Goal: Task Accomplishment & Management: Complete application form

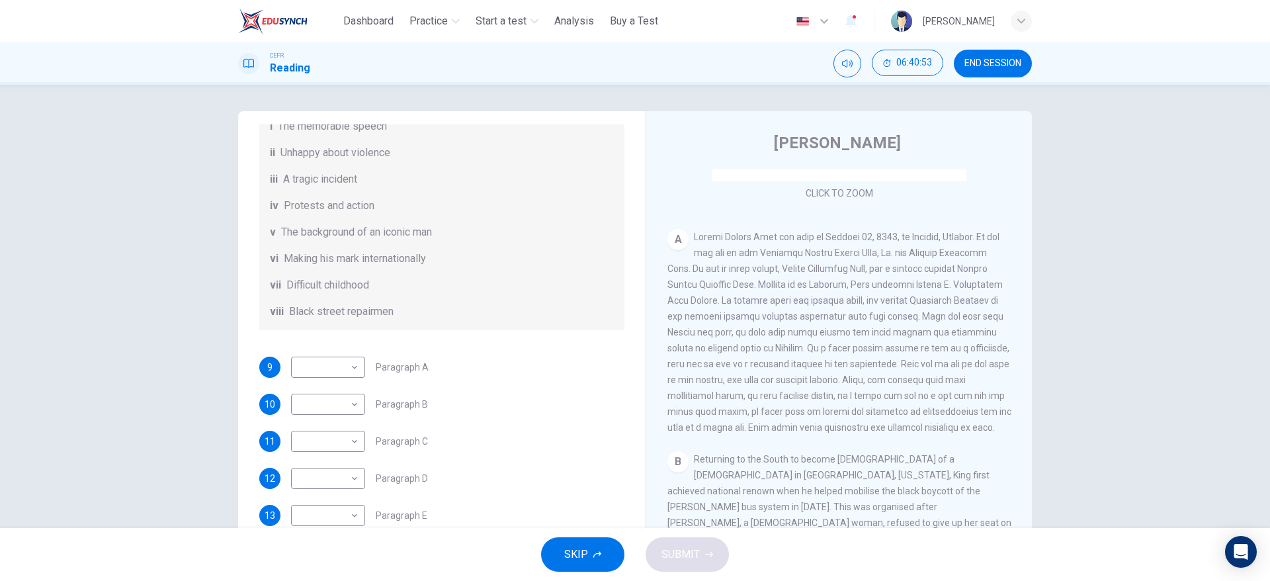
scroll to position [212, 0]
click at [349, 382] on body "This site uses cookies, as explained in our Privacy Policy . If you agree to th…" at bounding box center [635, 290] width 1270 height 581
click at [325, 426] on li "ii" at bounding box center [323, 425] width 74 height 21
type input "**"
click at [485, 415] on div "10 ​ ​ Paragraph B" at bounding box center [441, 403] width 365 height 21
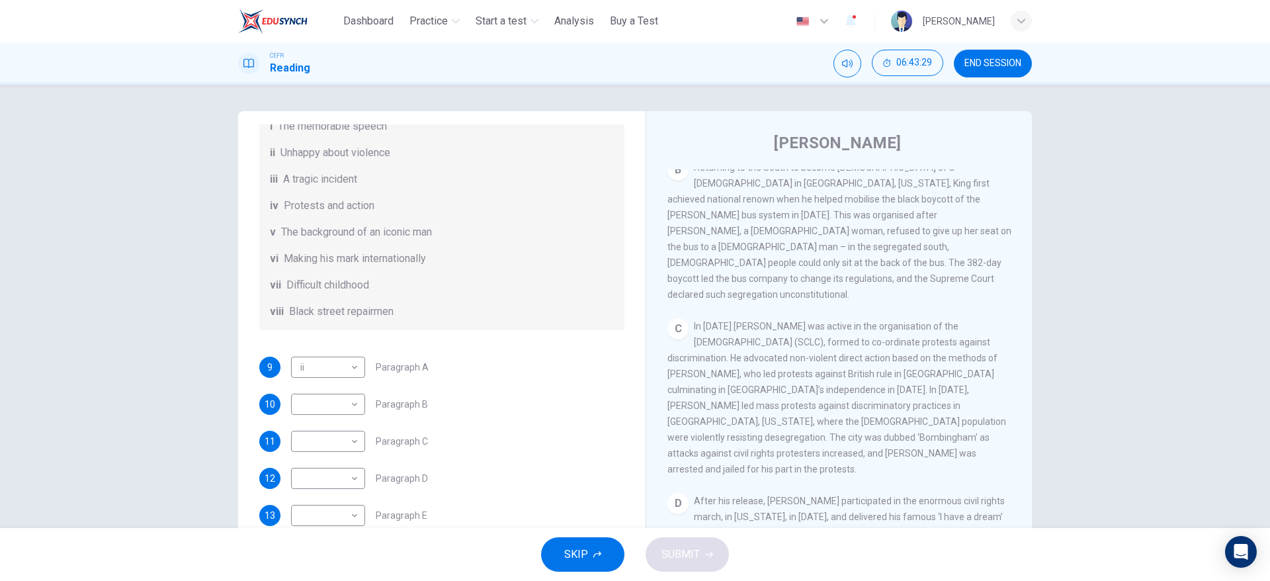
scroll to position [508, 0]
click at [346, 414] on body "This site uses cookies, as explained in our Privacy Policy . If you agree to th…" at bounding box center [635, 290] width 1270 height 581
click at [325, 473] on li "iv" at bounding box center [323, 474] width 74 height 21
type input "**"
click at [563, 452] on div "11 ​ ​ Paragraph C" at bounding box center [441, 440] width 365 height 21
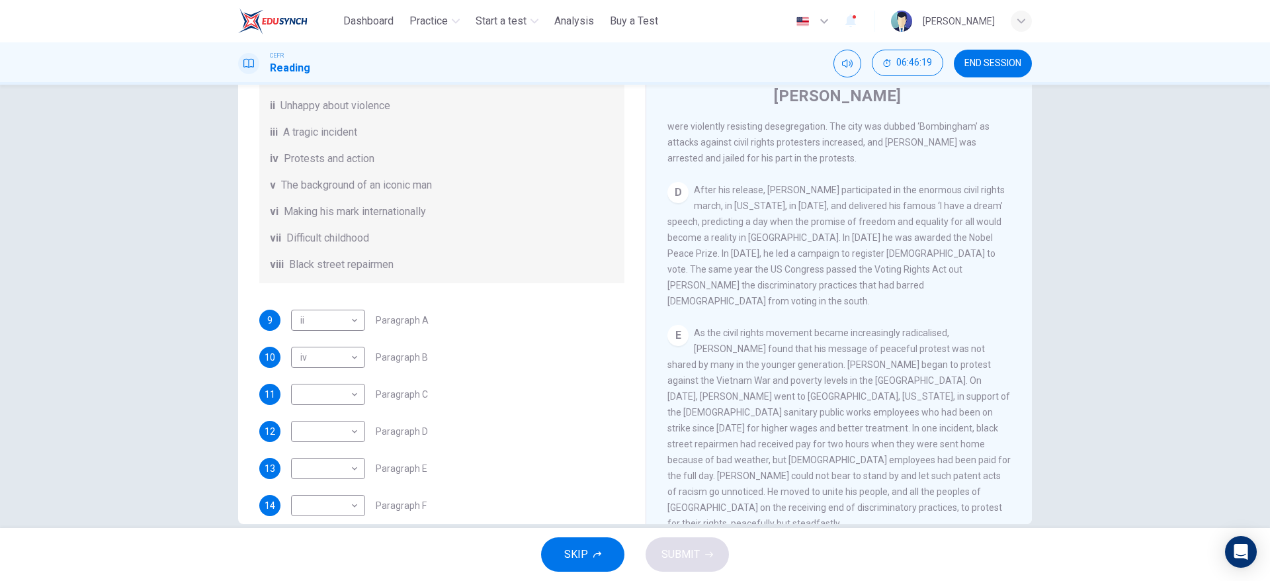
scroll to position [783, 0]
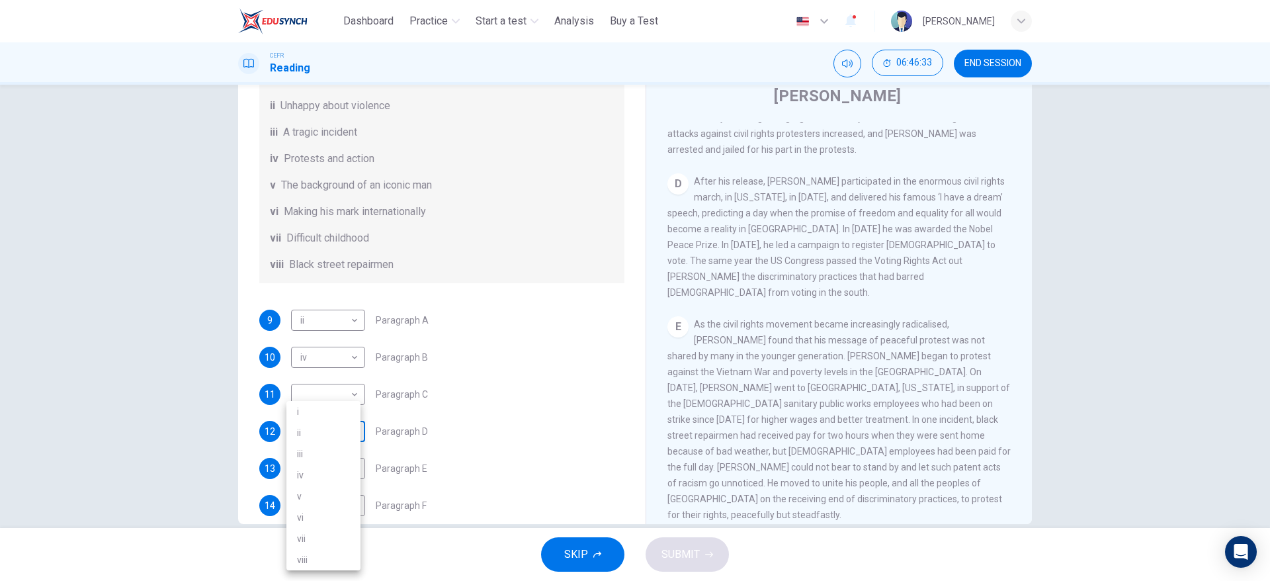
click at [352, 443] on body "This site uses cookies, as explained in our Privacy Policy . If you agree to th…" at bounding box center [635, 290] width 1270 height 581
click at [339, 410] on li "i" at bounding box center [323, 411] width 74 height 21
type input "*"
click at [493, 428] on div "9 ii ** ​ Paragraph A 10 iv ** ​ Paragraph B 11 ​ ​ Paragraph C 12 i * ​ Paragr…" at bounding box center [441, 412] width 365 height 206
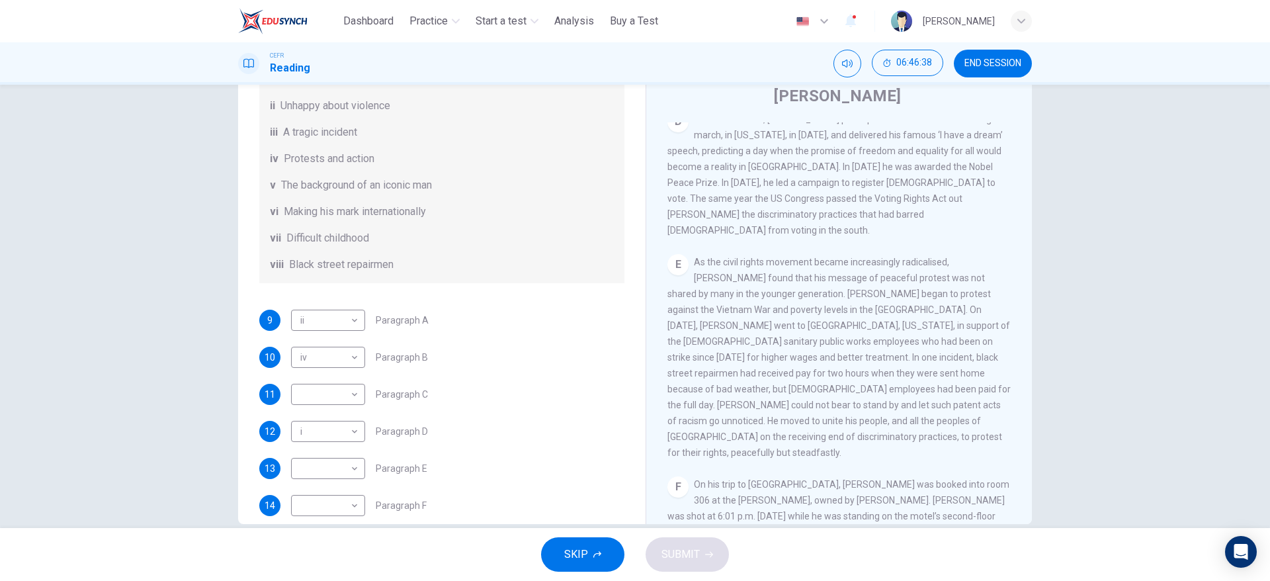
scroll to position [848, 0]
click at [335, 485] on body "This site uses cookies, as explained in our Privacy Policy . If you agree to th…" at bounding box center [635, 290] width 1270 height 581
click at [331, 457] on li "iii" at bounding box center [323, 453] width 74 height 21
type input "***"
click at [569, 429] on div "9 ii ** ​ Paragraph A 10 iv ** ​ Paragraph B 11 ​ ​ Paragraph C 12 i * ​ Paragr…" at bounding box center [441, 412] width 365 height 206
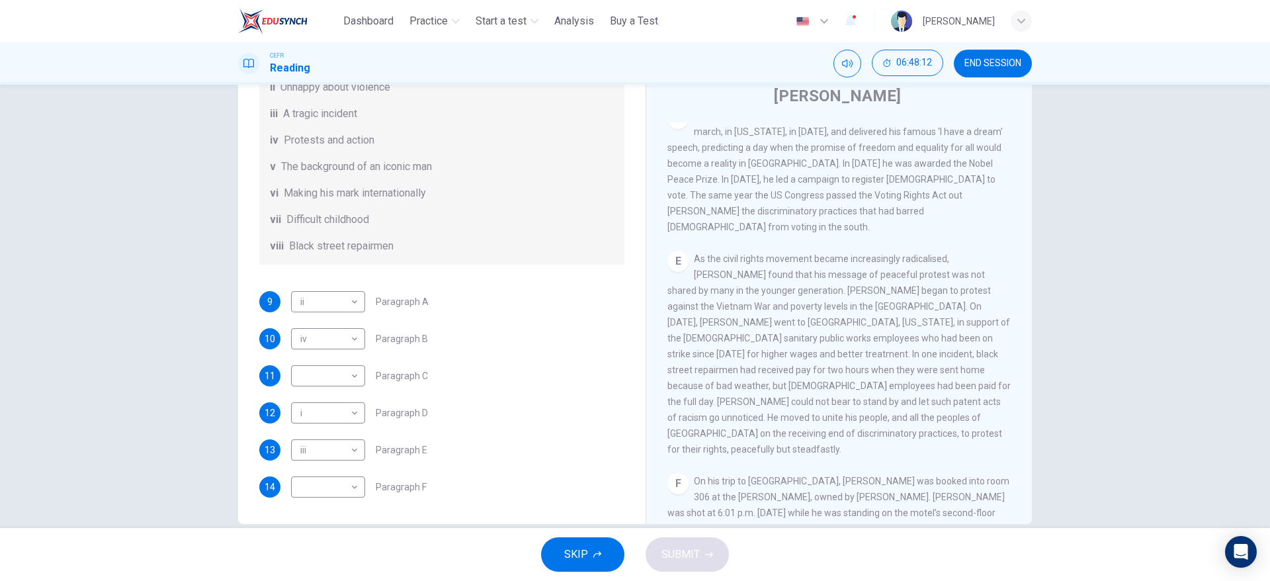
scroll to position [233, 0]
click at [337, 488] on body "This site uses cookies, as explained in our Privacy Policy . If you agree to th…" at bounding box center [635, 290] width 1270 height 581
click at [329, 508] on li "vi" at bounding box center [323, 516] width 74 height 21
type input "**"
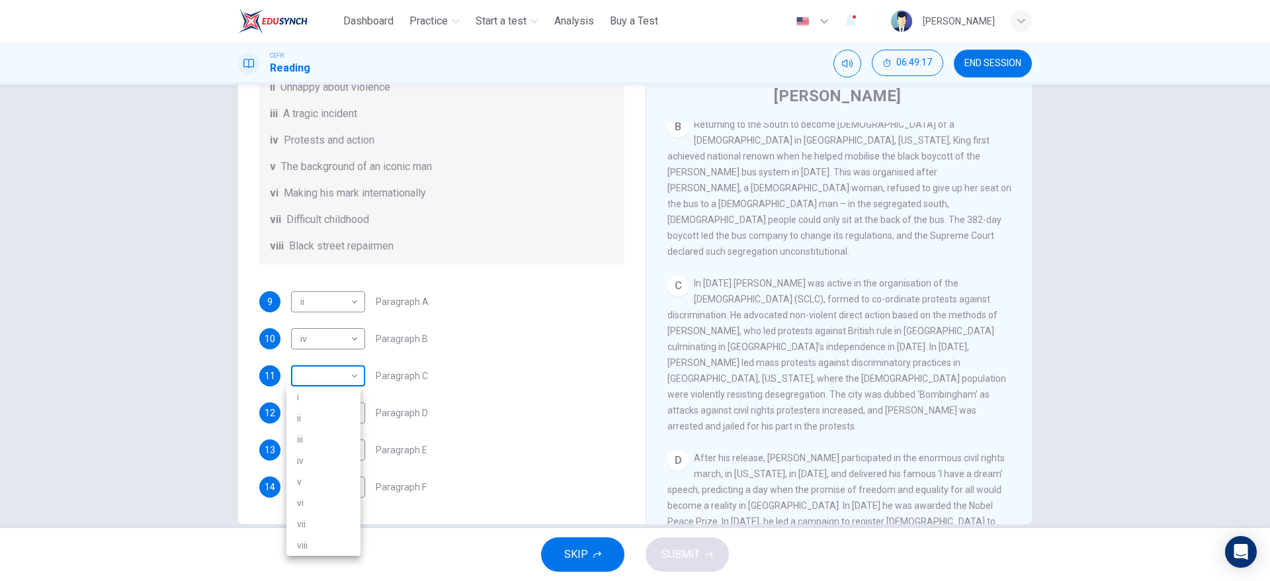
click at [345, 384] on body "This site uses cookies, as explained in our Privacy Policy . If you agree to th…" at bounding box center [635, 290] width 1270 height 581
click at [326, 428] on li "iii" at bounding box center [323, 438] width 74 height 21
click at [331, 380] on body "This site uses cookies, as explained in our Privacy Policy . If you agree to th…" at bounding box center [635, 290] width 1270 height 581
click at [319, 412] on li "ii" at bounding box center [323, 417] width 74 height 21
type input "**"
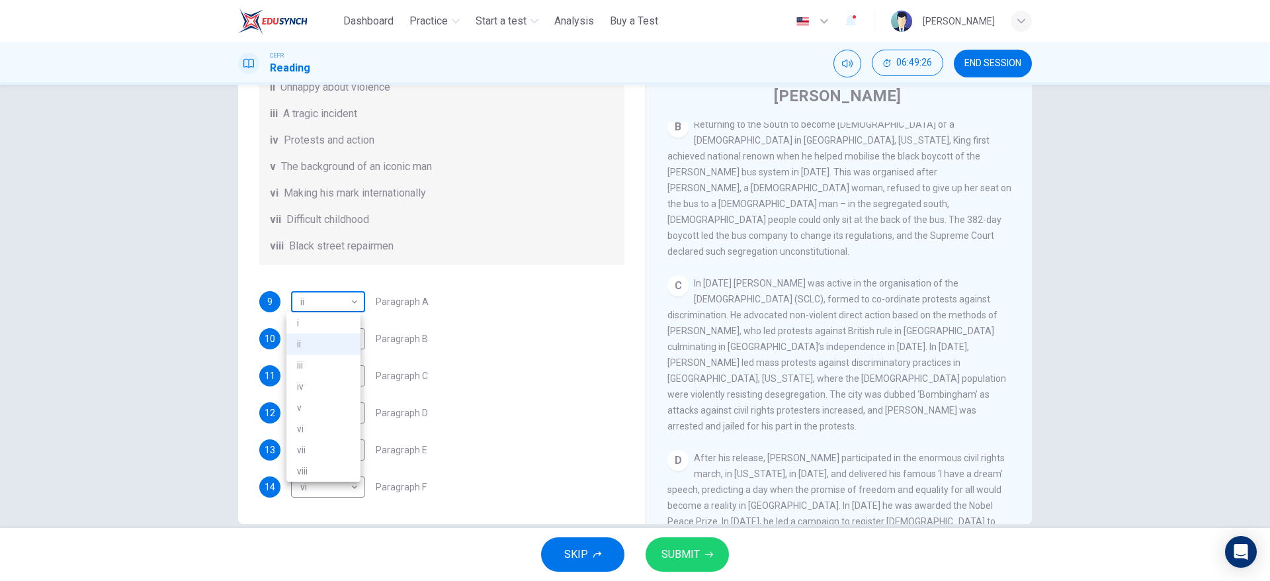
click at [355, 295] on body "This site uses cookies, as explained in our Privacy Policy . If you agree to th…" at bounding box center [635, 290] width 1270 height 581
click at [320, 399] on li "v" at bounding box center [323, 407] width 74 height 21
type input "*"
click at [692, 537] on button "SUBMIT" at bounding box center [686, 554] width 83 height 34
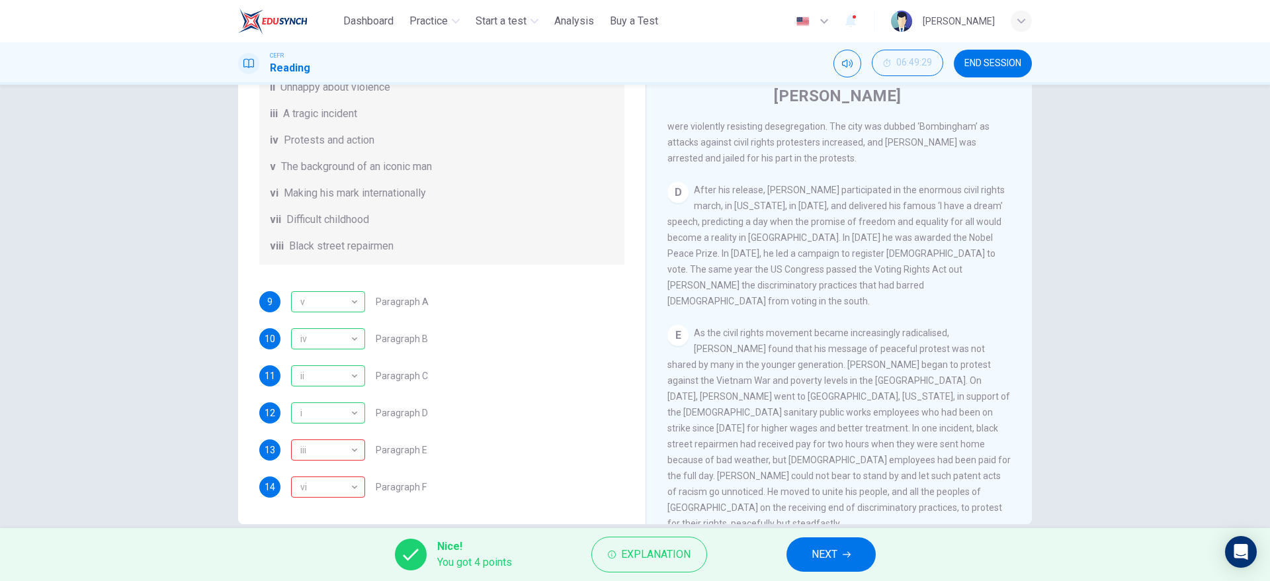
scroll to position [813, 0]
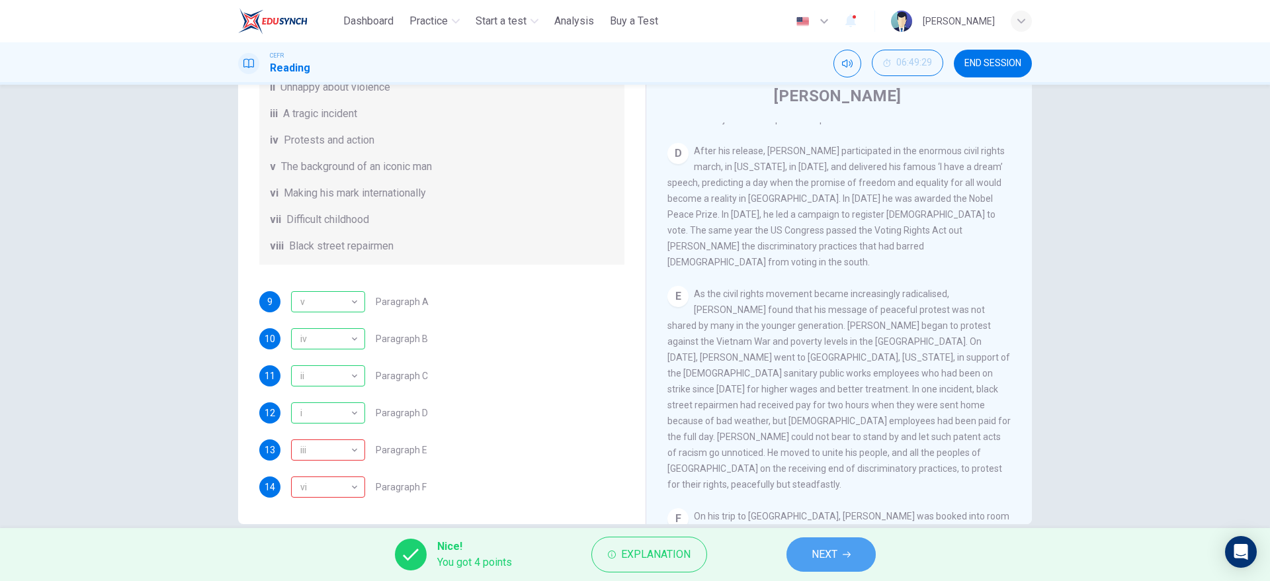
click at [821, 549] on span "NEXT" at bounding box center [824, 554] width 26 height 19
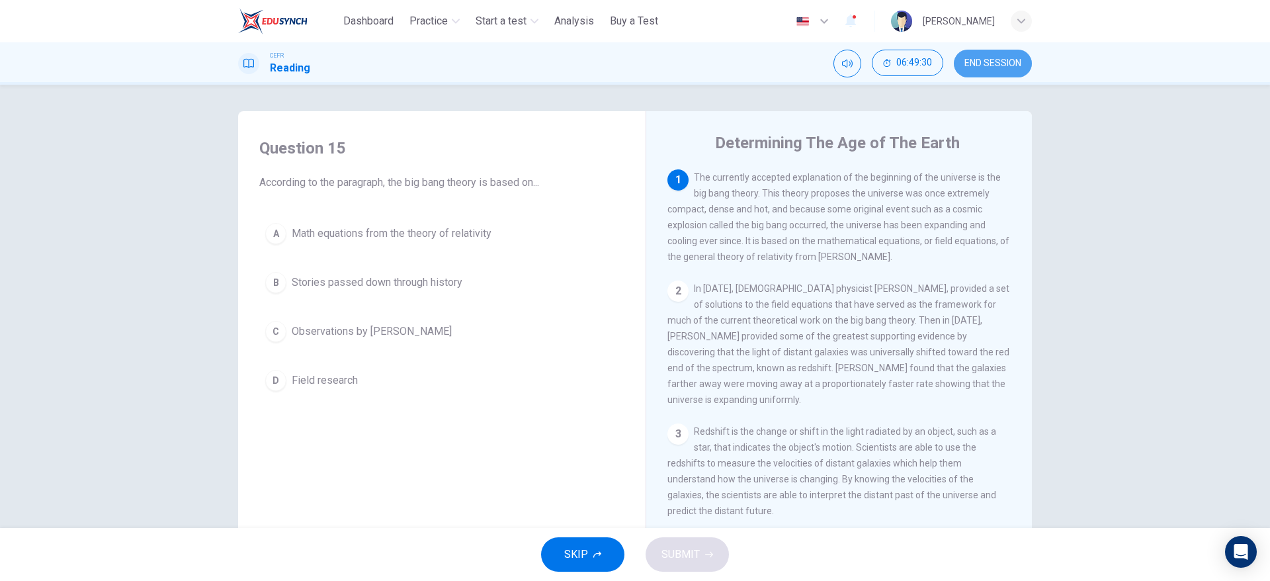
click at [988, 71] on button "END SESSION" at bounding box center [992, 64] width 78 height 28
